Goal: Check status

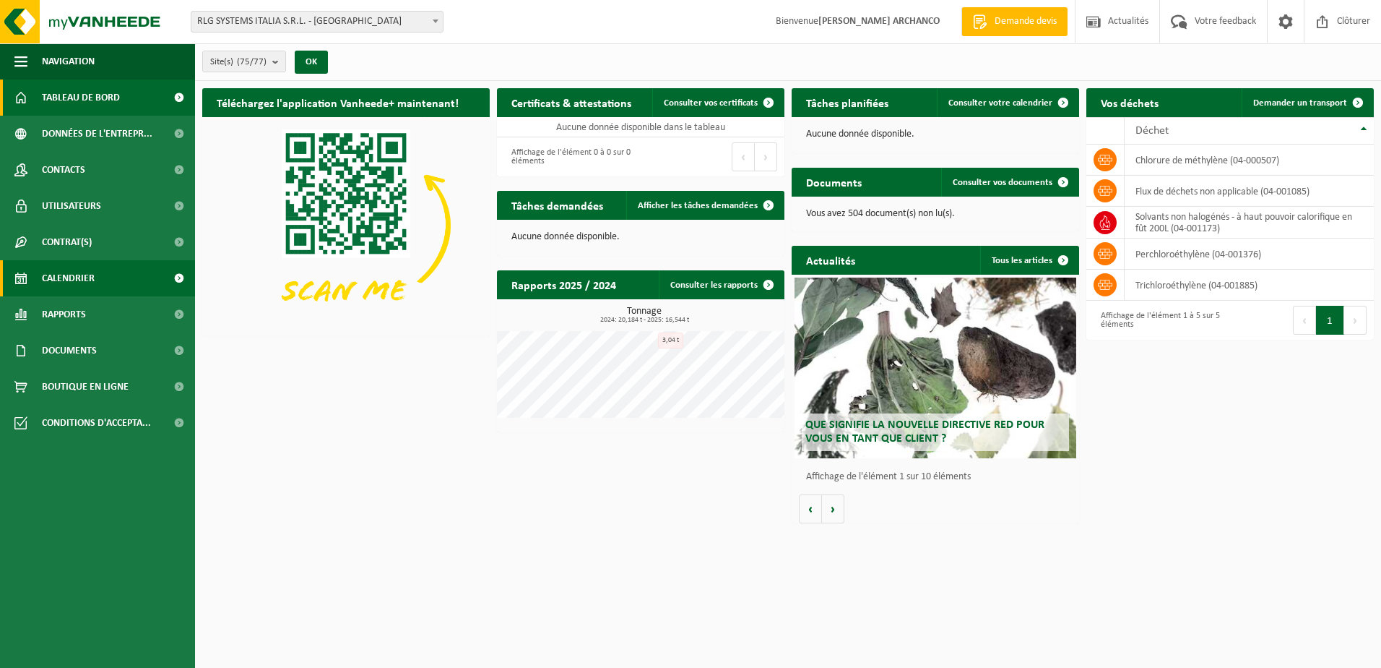
click at [94, 280] on span "Calendrier" at bounding box center [68, 278] width 53 height 36
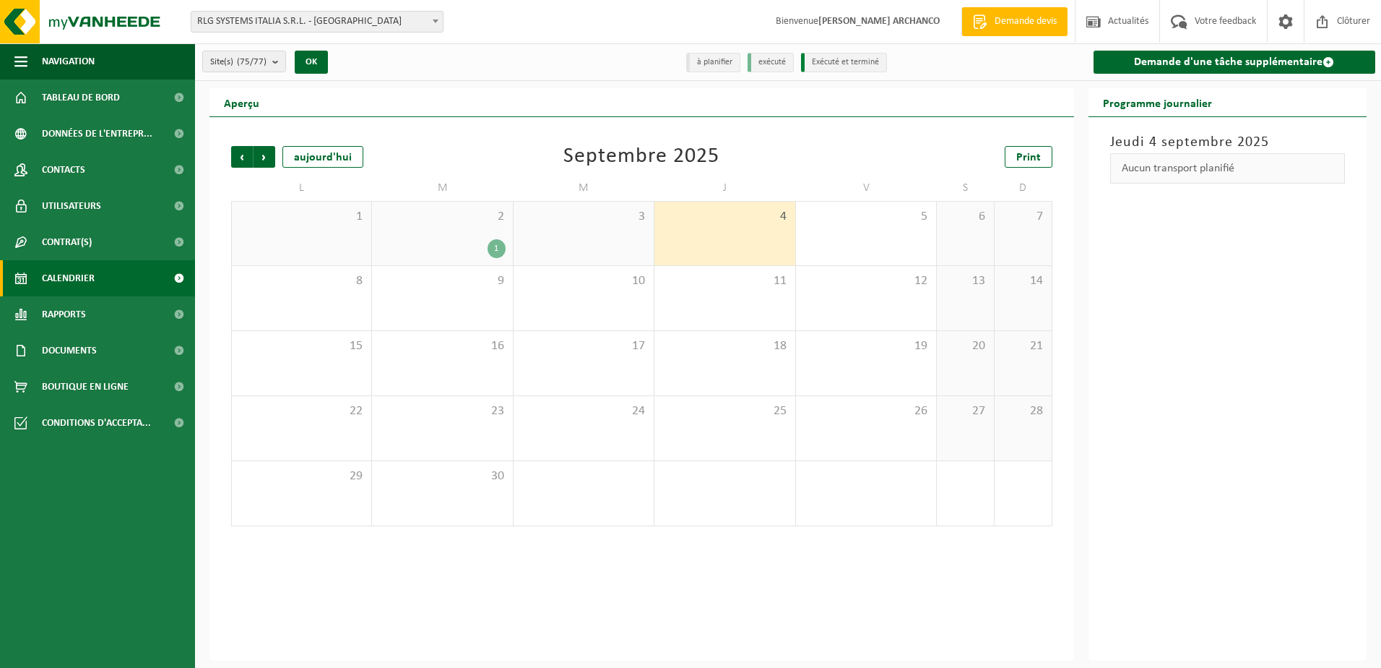
click at [462, 233] on div "2 1" at bounding box center [442, 234] width 140 height 64
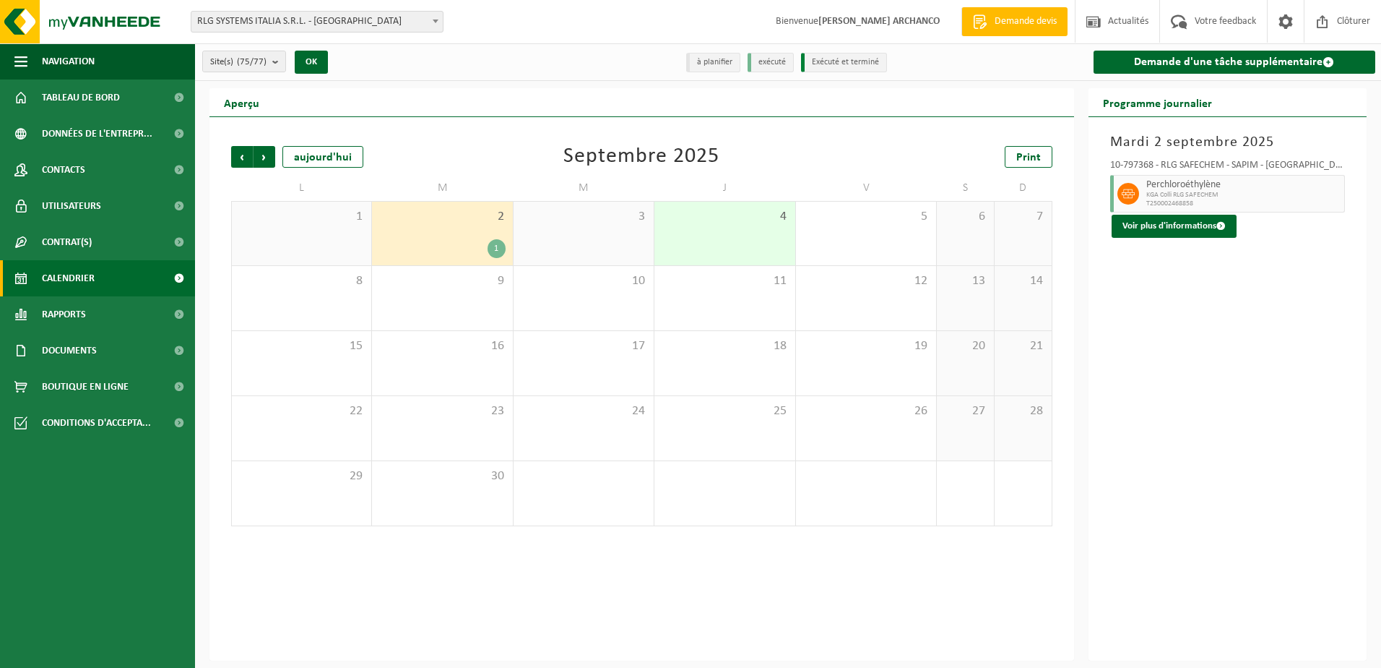
click at [712, 238] on div "4" at bounding box center [725, 234] width 140 height 64
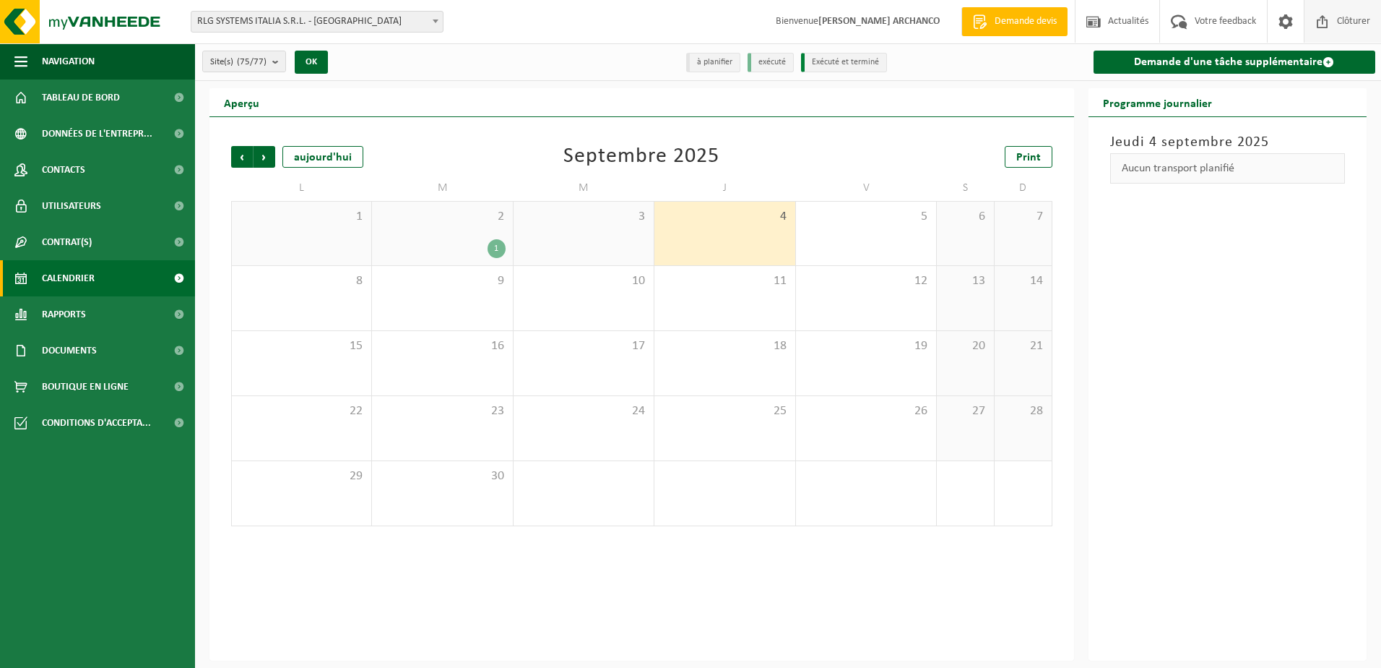
click at [1356, 19] on span "Clôturer" at bounding box center [1354, 21] width 40 height 43
